Goal: Find specific page/section: Find specific page/section

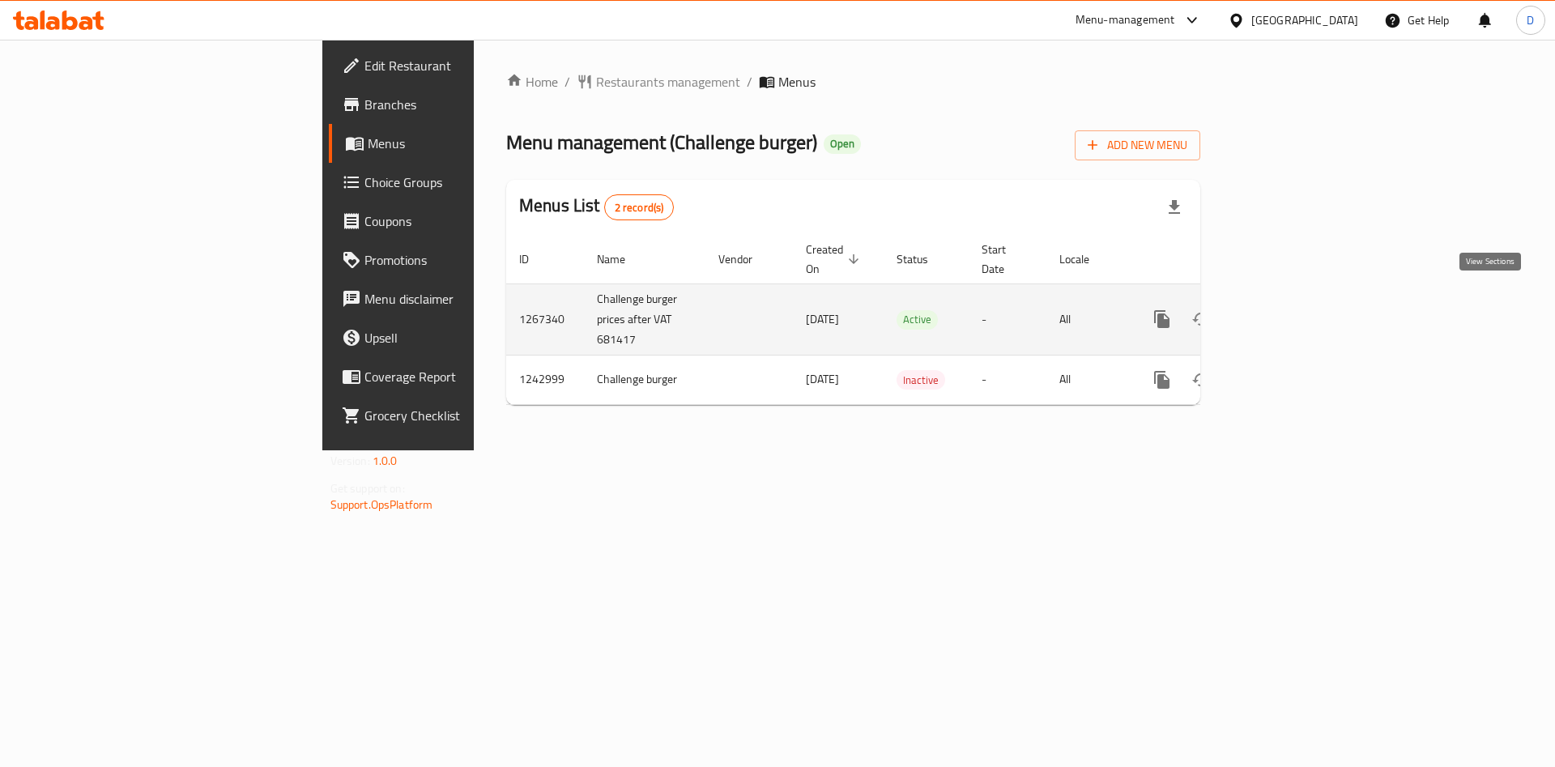
click at [1298, 315] on link "enhanced table" at bounding box center [1279, 319] width 39 height 39
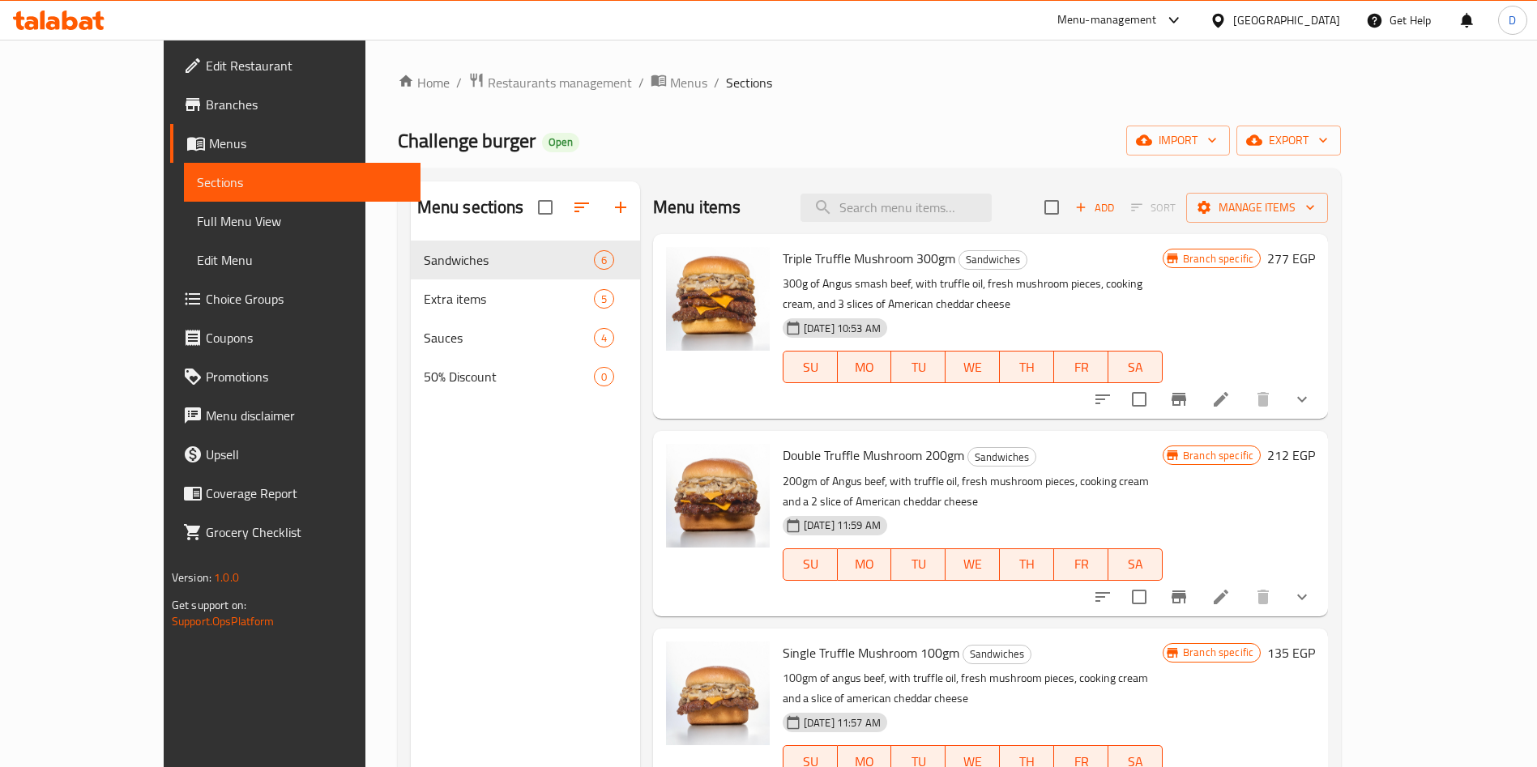
scroll to position [2, 0]
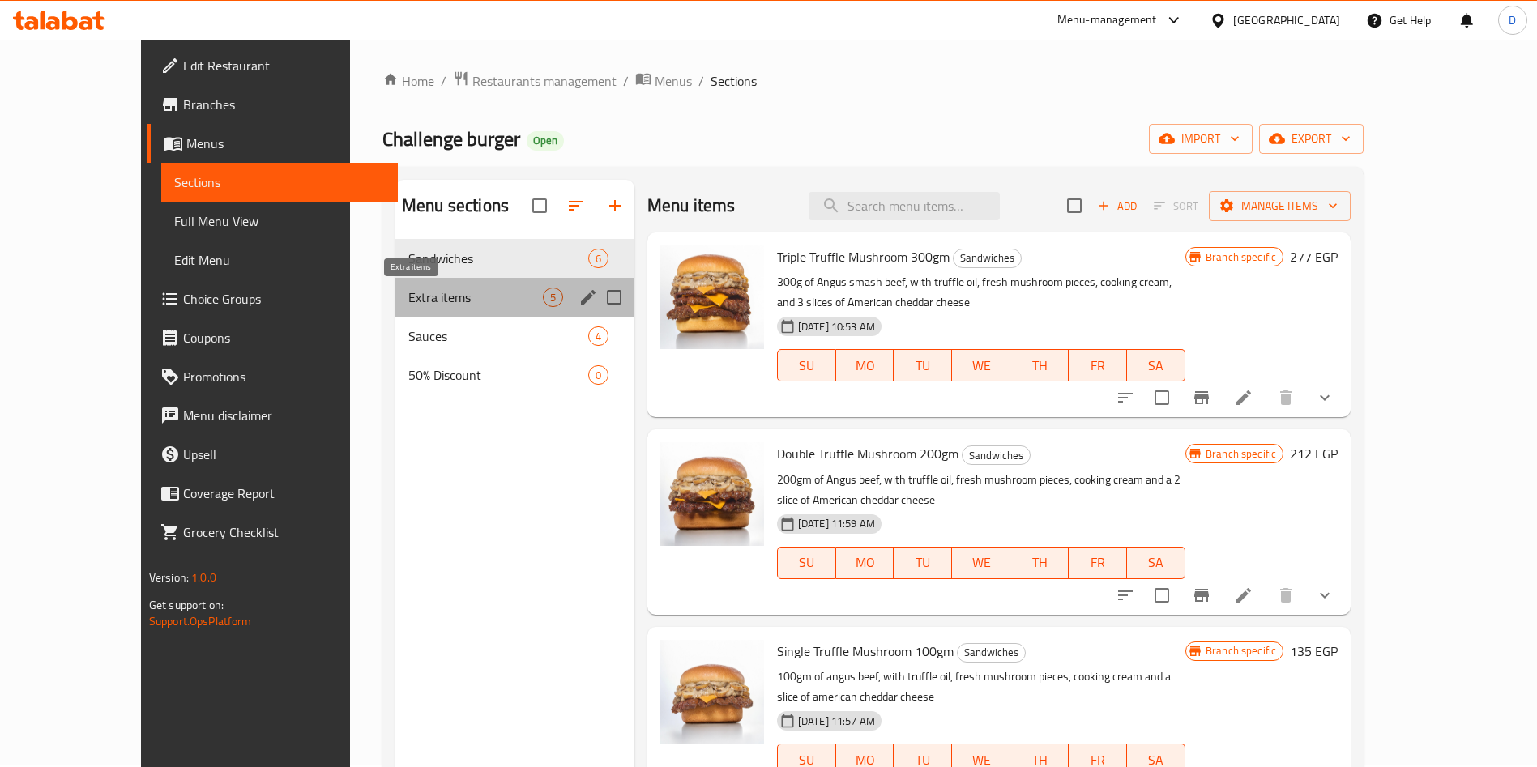
click at [408, 303] on span "Extra items" at bounding box center [475, 297] width 134 height 19
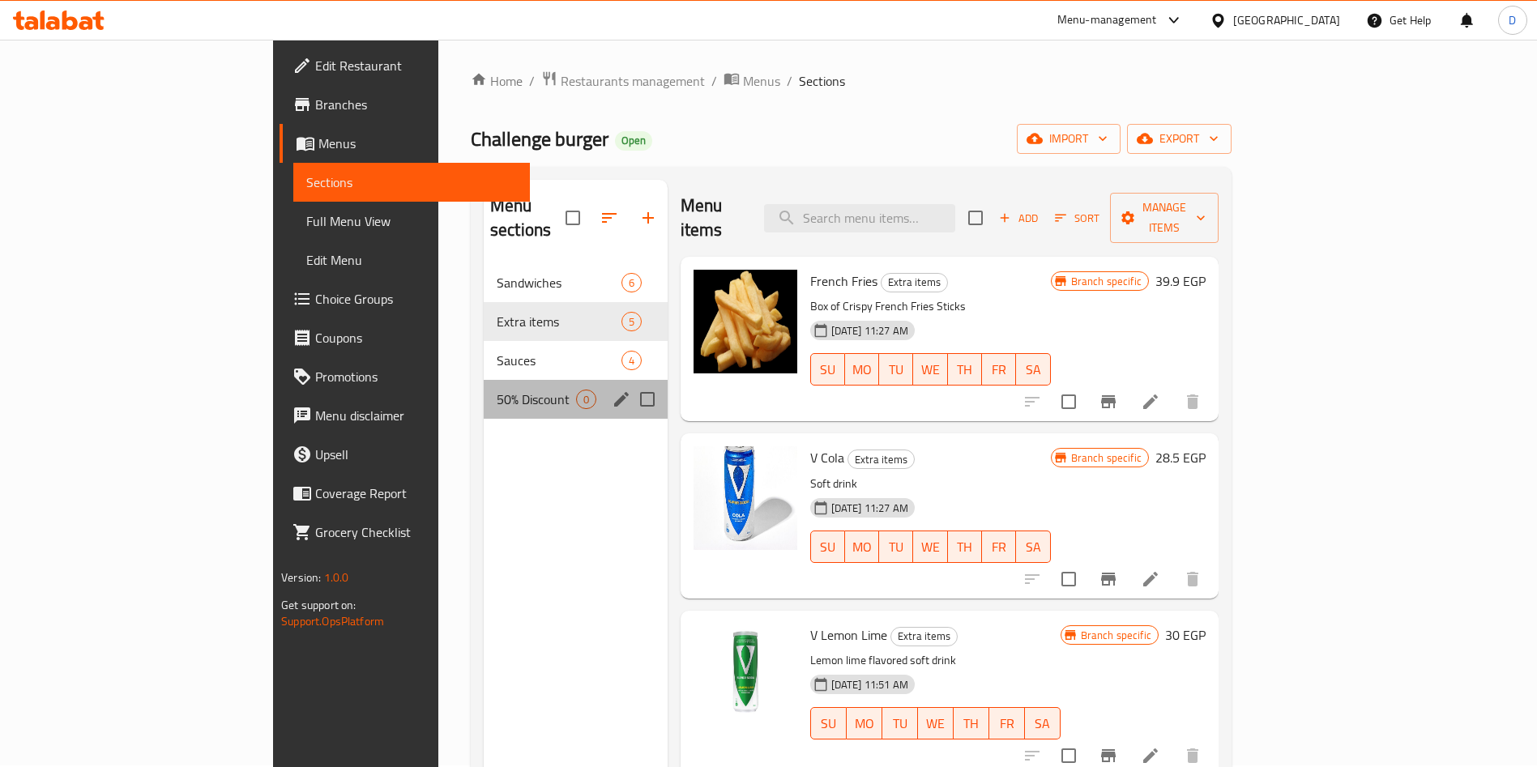
click at [484, 380] on div "50% Discount 0" at bounding box center [576, 399] width 184 height 39
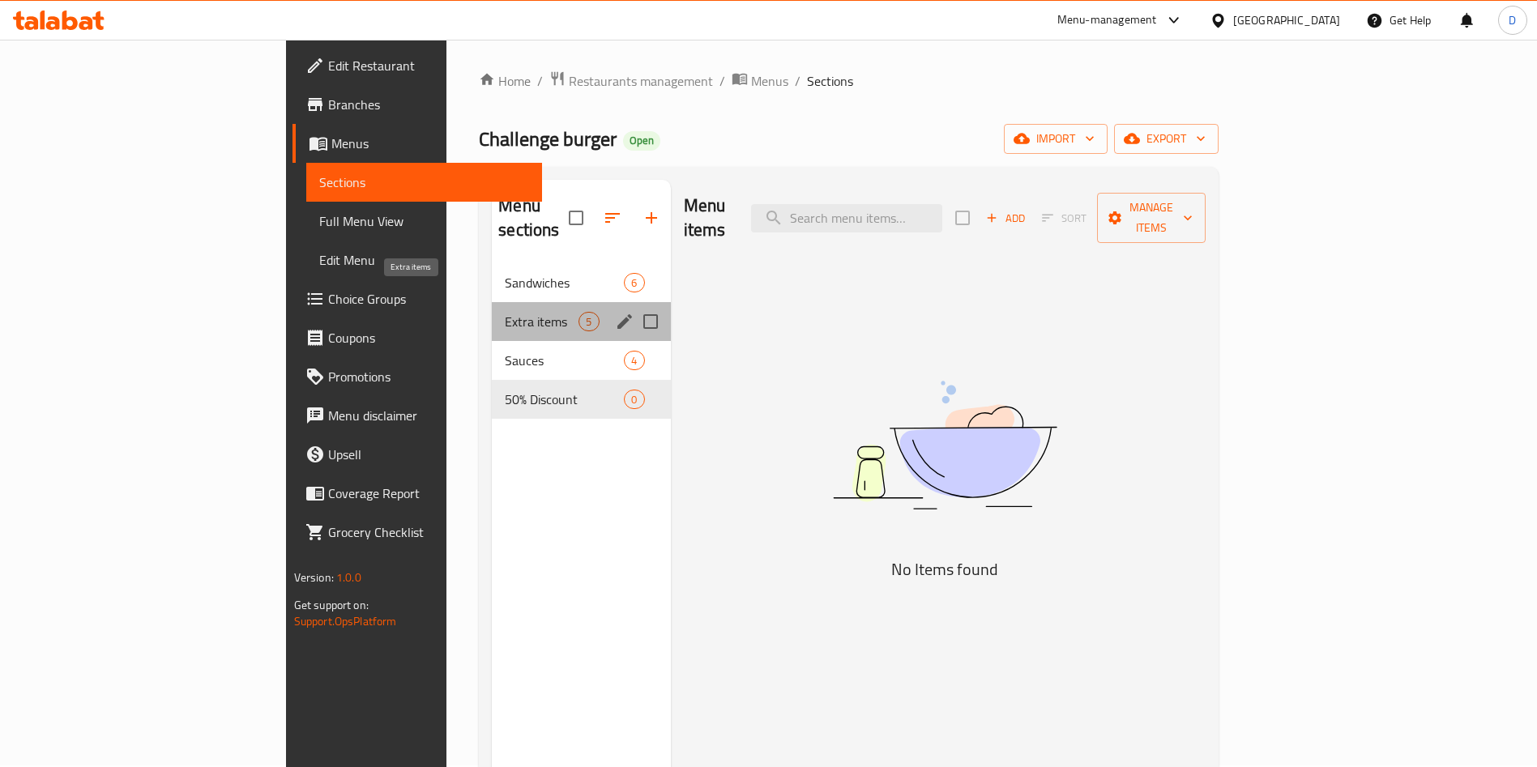
click at [505, 312] on span "Extra items" at bounding box center [542, 321] width 74 height 19
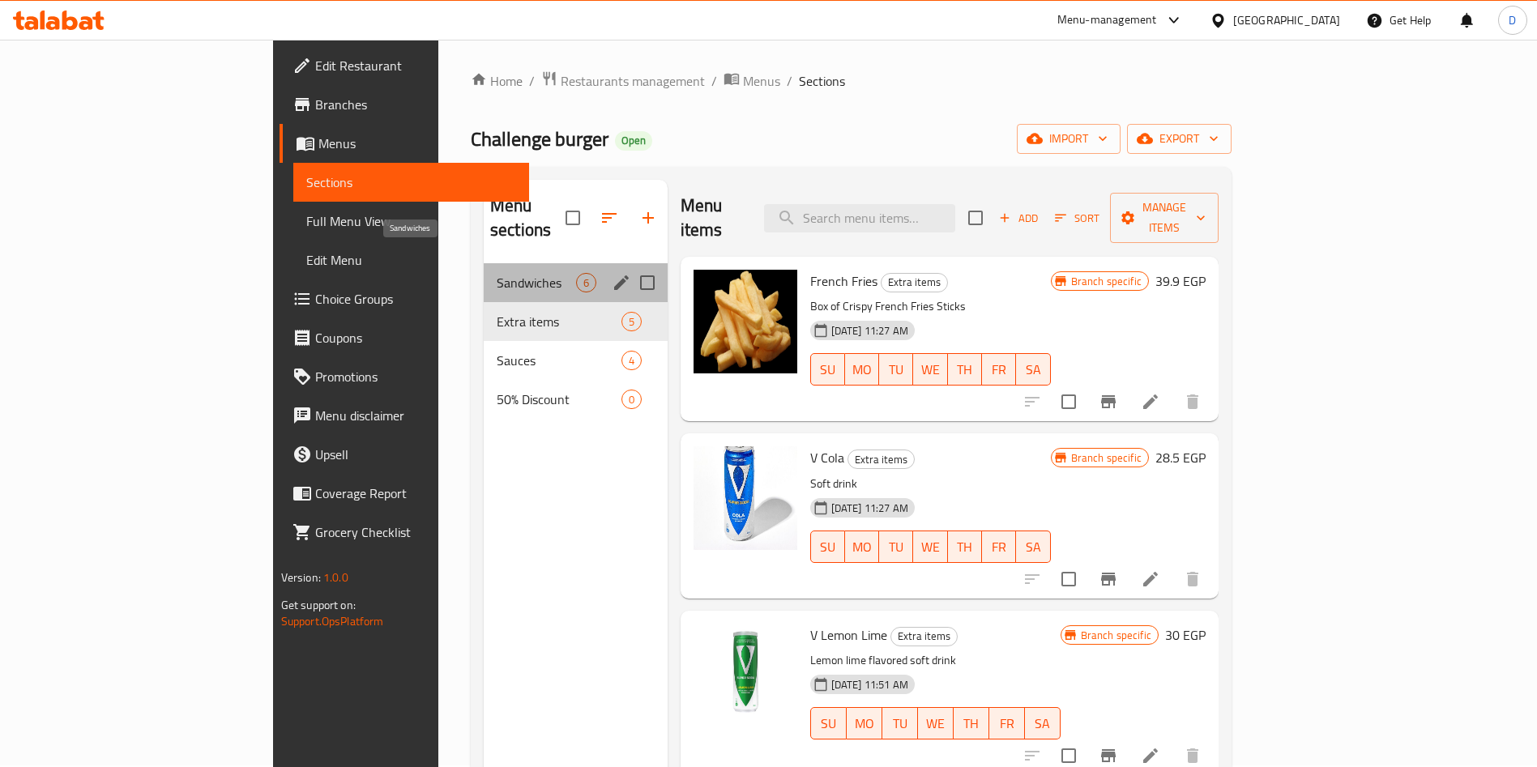
click at [497, 273] on span "Sandwiches" at bounding box center [536, 282] width 79 height 19
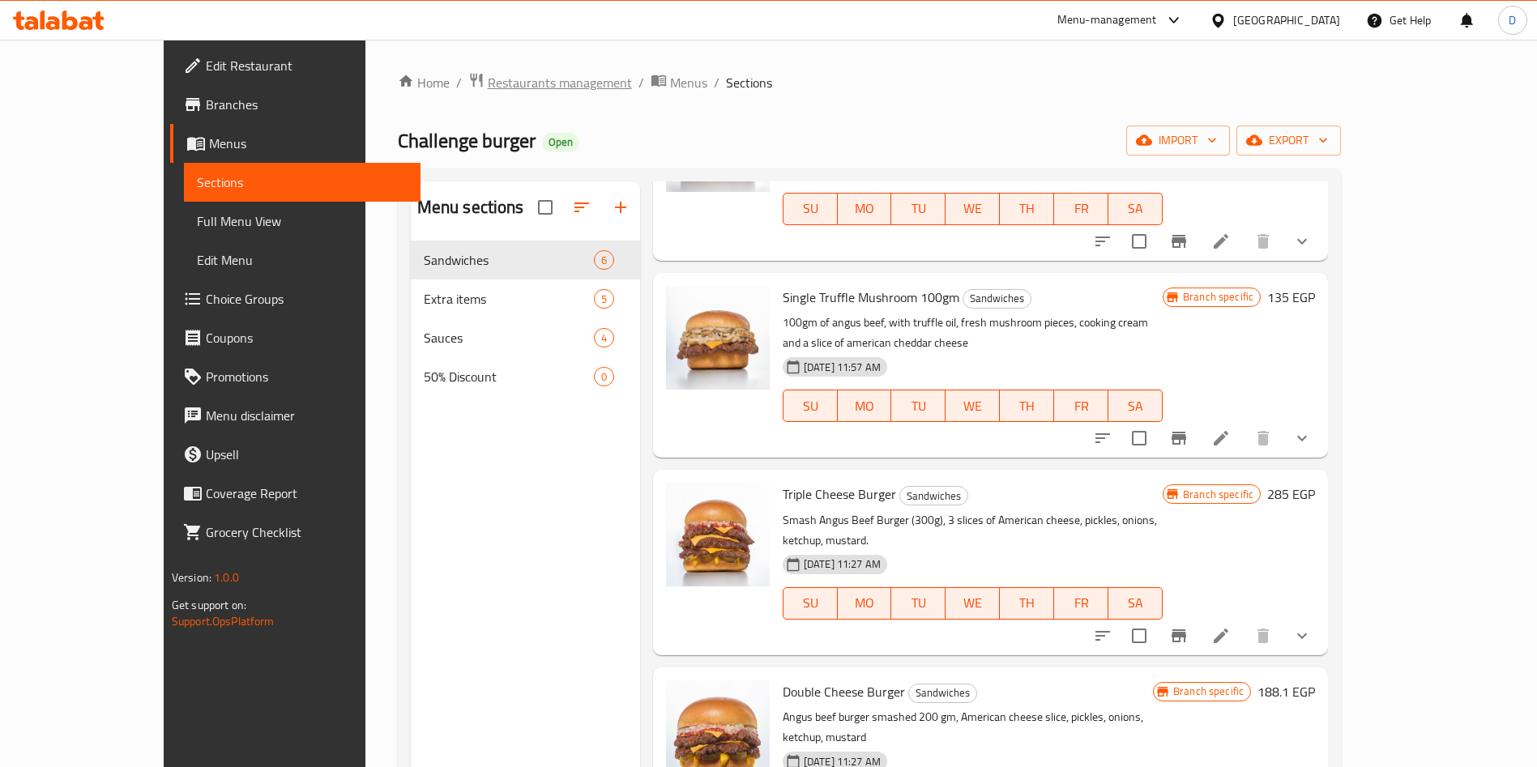
click at [488, 83] on span "Restaurants management" at bounding box center [560, 82] width 144 height 19
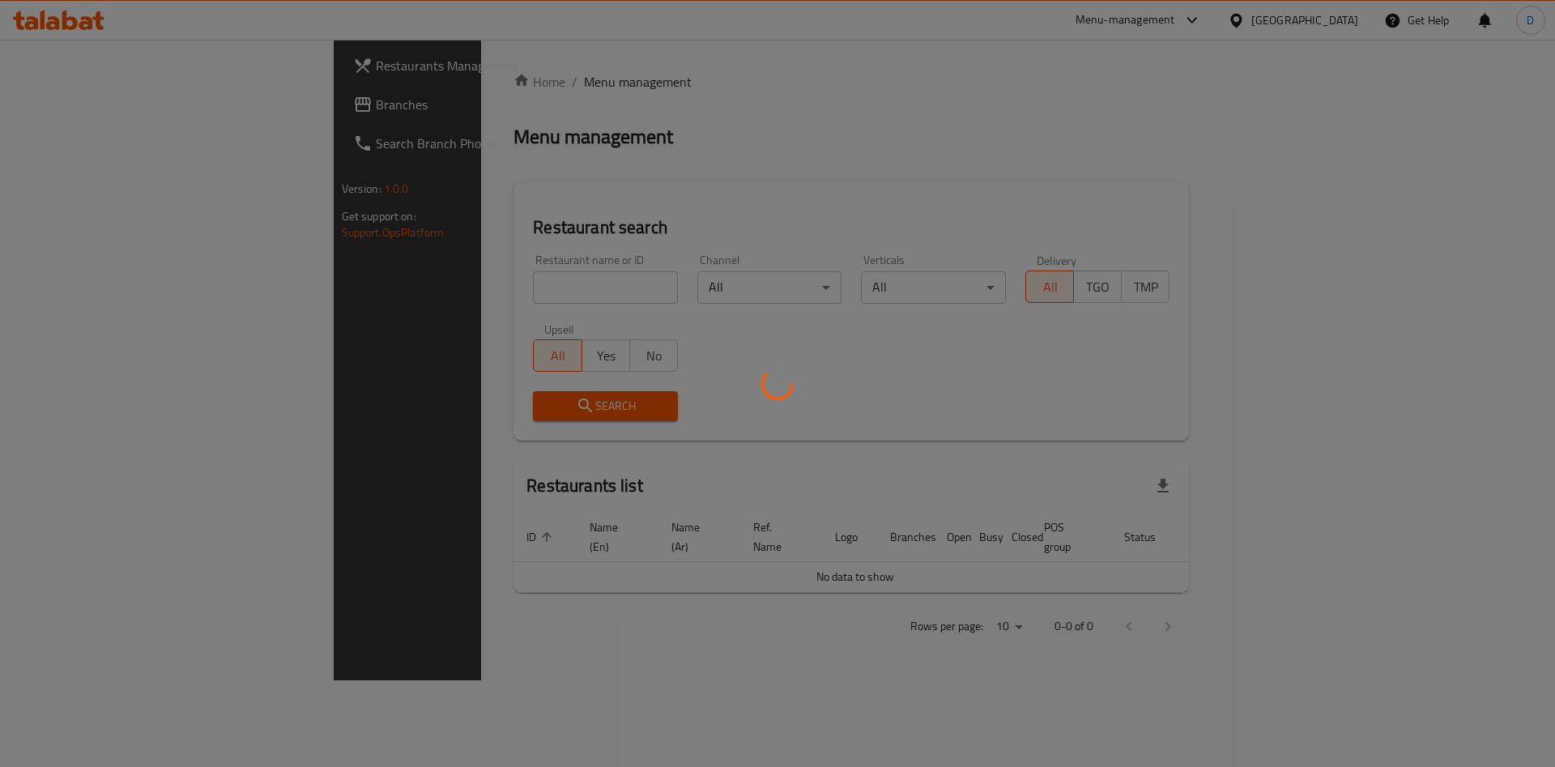
click at [433, 284] on div at bounding box center [777, 383] width 1555 height 767
click at [454, 284] on div at bounding box center [777, 383] width 1555 height 767
click at [366, 270] on div at bounding box center [777, 383] width 1555 height 767
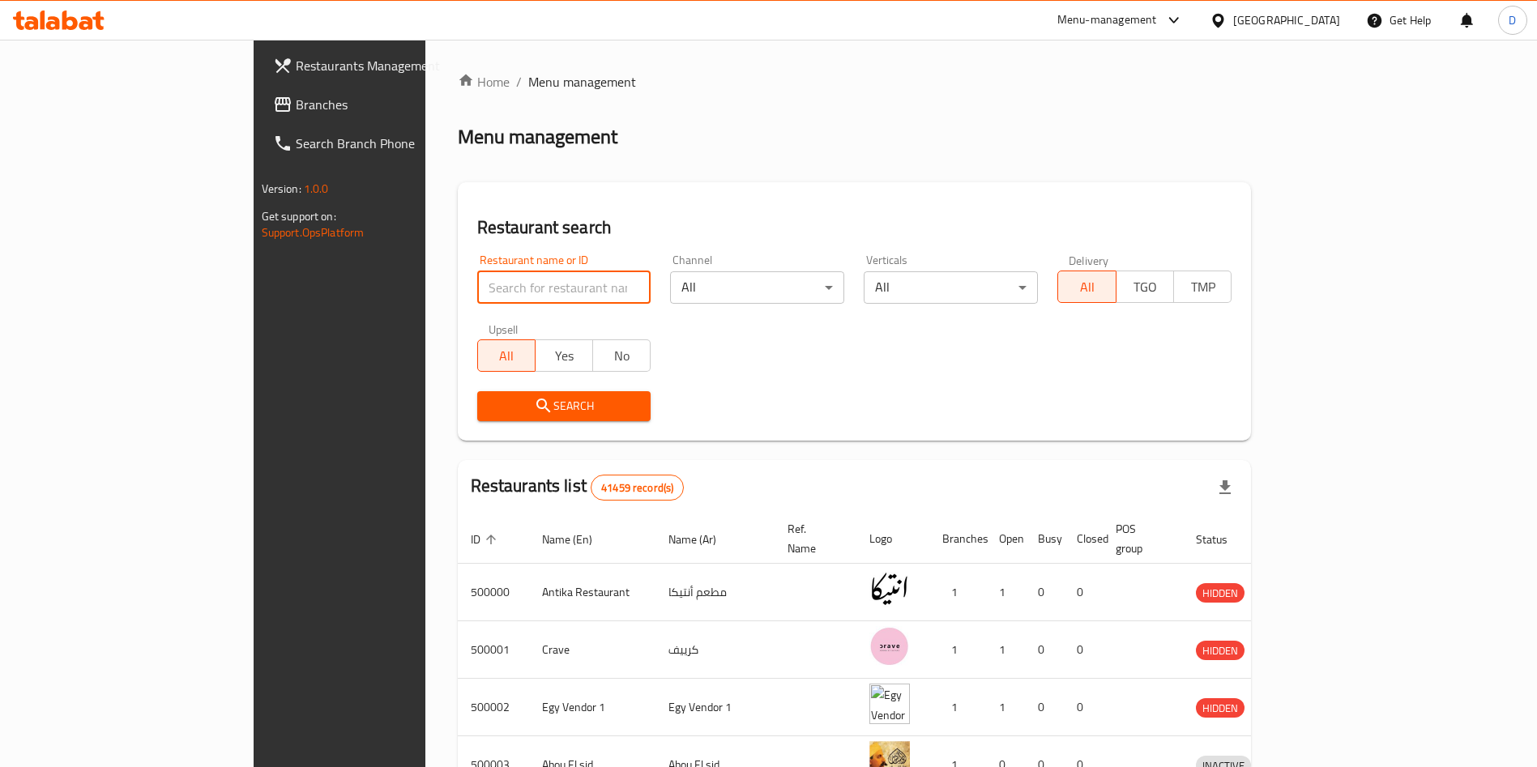
click at [477, 279] on input "search" at bounding box center [564, 287] width 174 height 32
type input "penotchi"
click button "Search" at bounding box center [564, 406] width 174 height 30
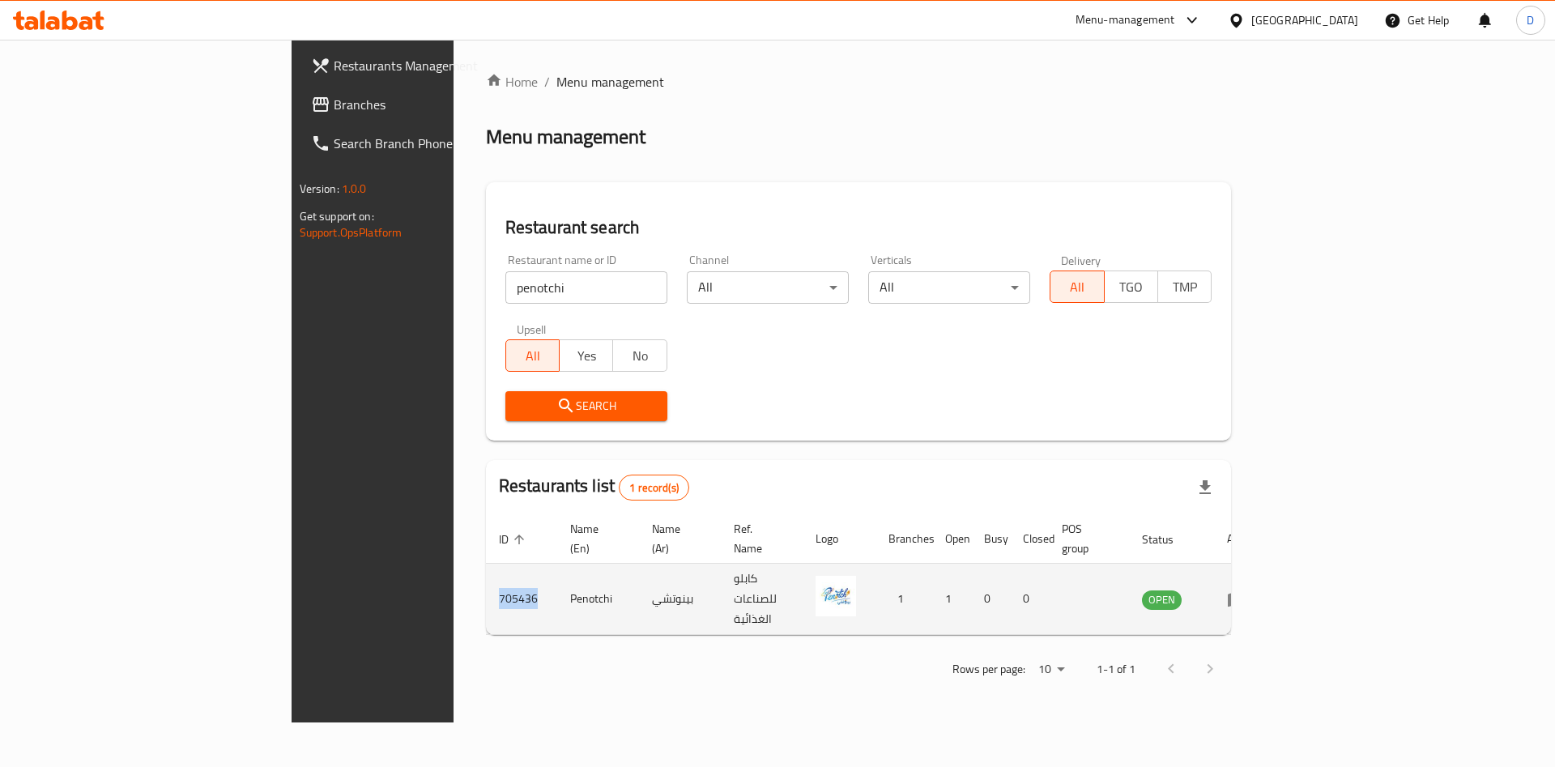
drag, startPoint x: 347, startPoint y: 568, endPoint x: 304, endPoint y: 577, distance: 43.8
click at [486, 577] on td "705436" at bounding box center [521, 599] width 71 height 71
copy td "705436"
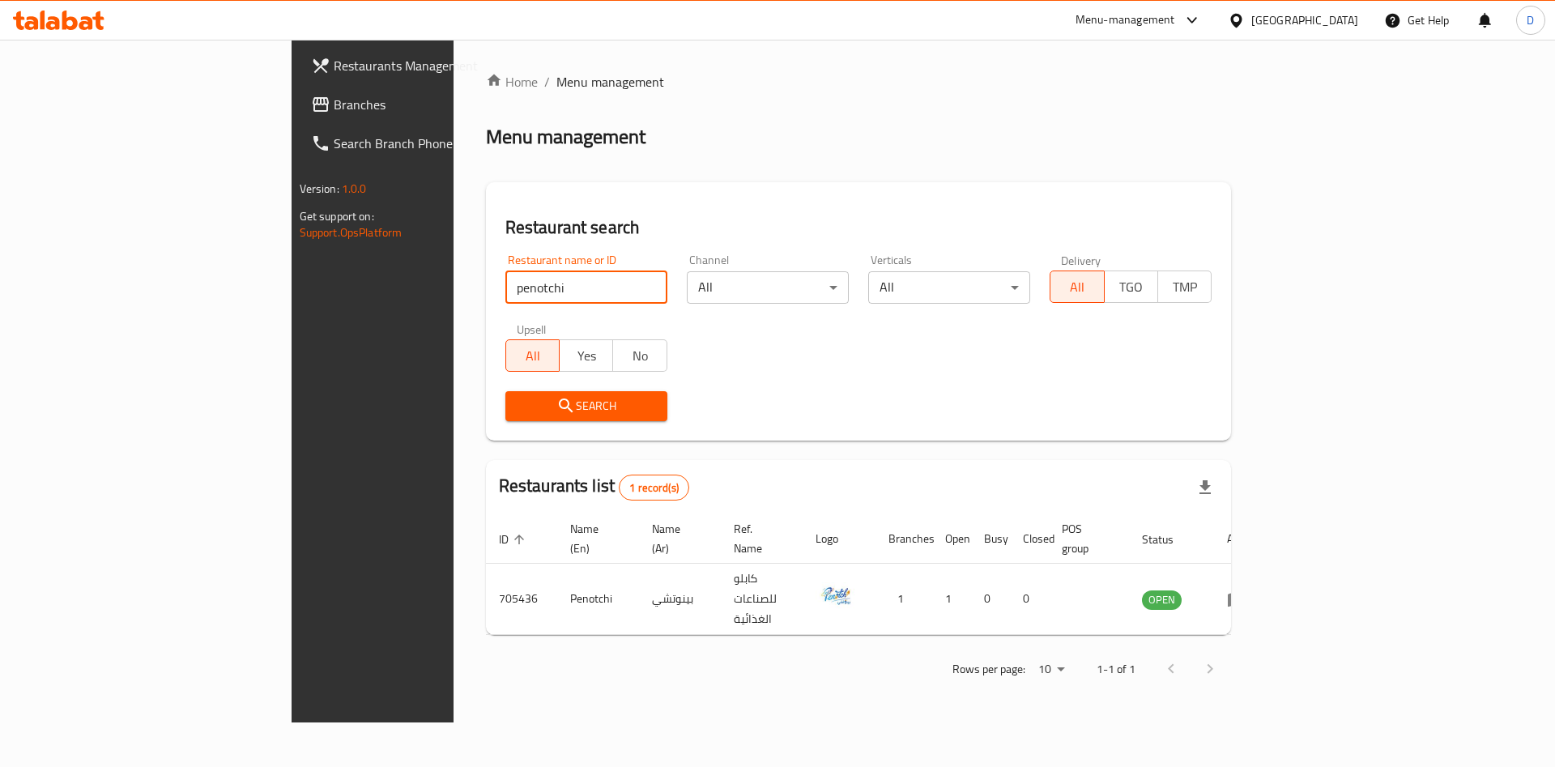
click at [505, 294] on input "penotchi" at bounding box center [586, 287] width 162 height 32
type input "ichimiro ramen"
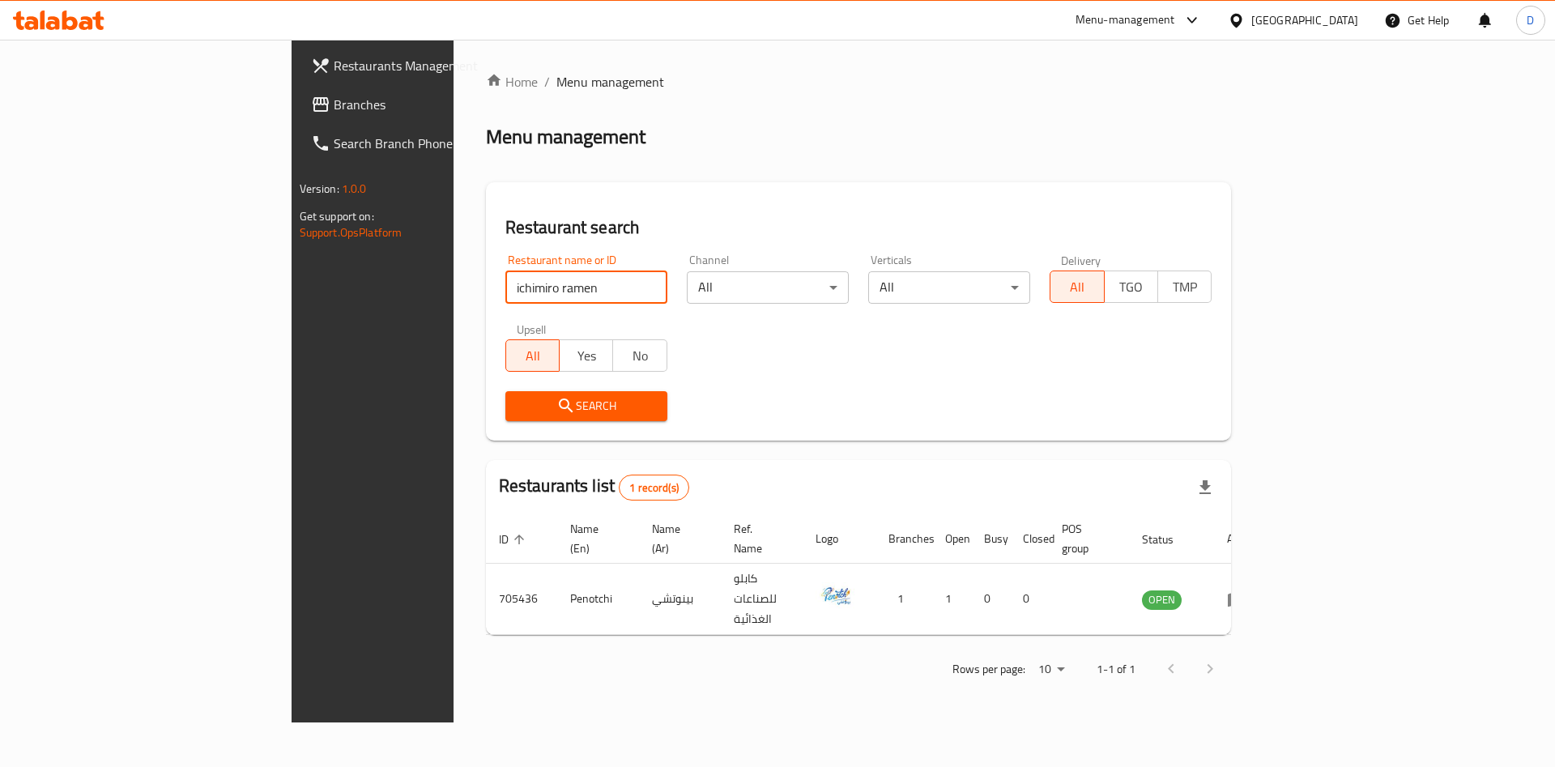
click at [518, 412] on span "Search" at bounding box center [586, 406] width 136 height 20
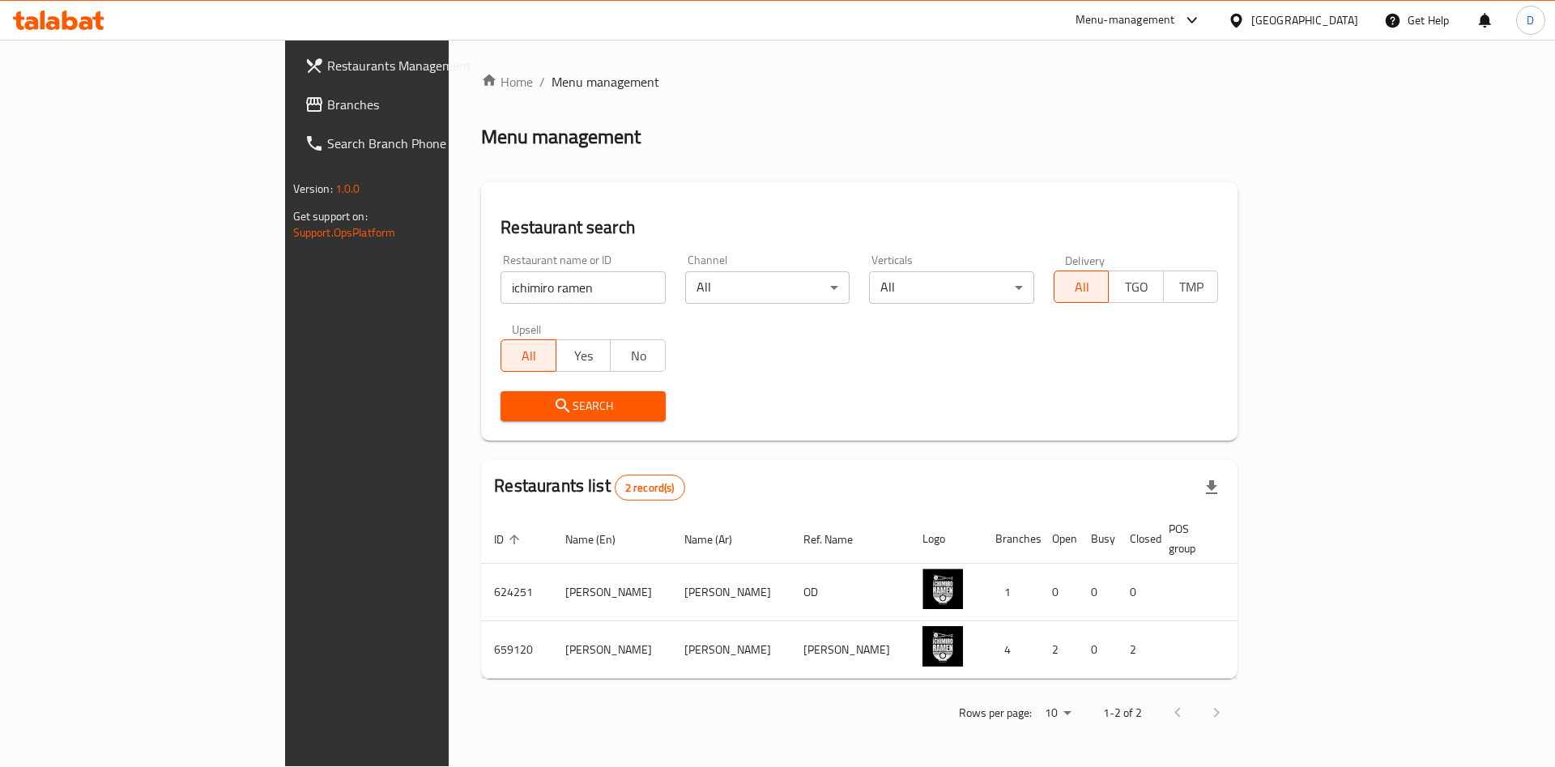
click at [844, 164] on div "Home / Menu management Menu management Restaurant search Restaurant name or ID …" at bounding box center [859, 403] width 757 height 662
click at [1175, 24] on div "Menu-management" at bounding box center [1126, 20] width 100 height 19
click at [1138, 104] on div "Agent Campaigns Center" at bounding box center [1113, 109] width 122 height 18
